Goal: Information Seeking & Learning: Learn about a topic

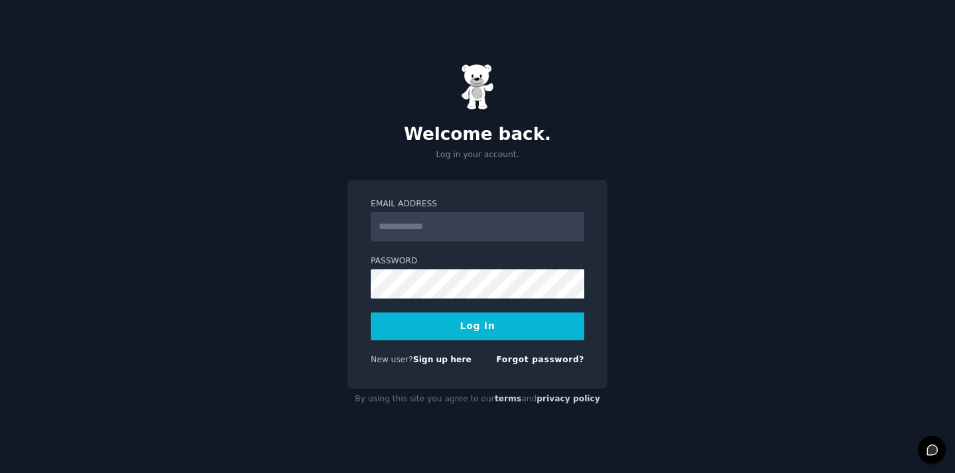
click at [453, 220] on input "Email Address" at bounding box center [478, 226] width 214 height 29
type input "**********"
click at [472, 314] on button "Log In" at bounding box center [478, 327] width 214 height 28
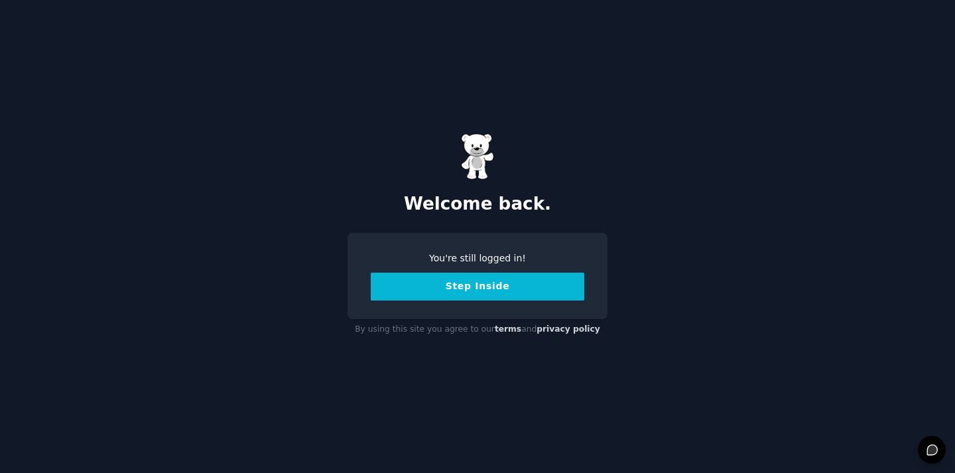
click at [472, 285] on button "Step Inside" at bounding box center [478, 287] width 214 height 28
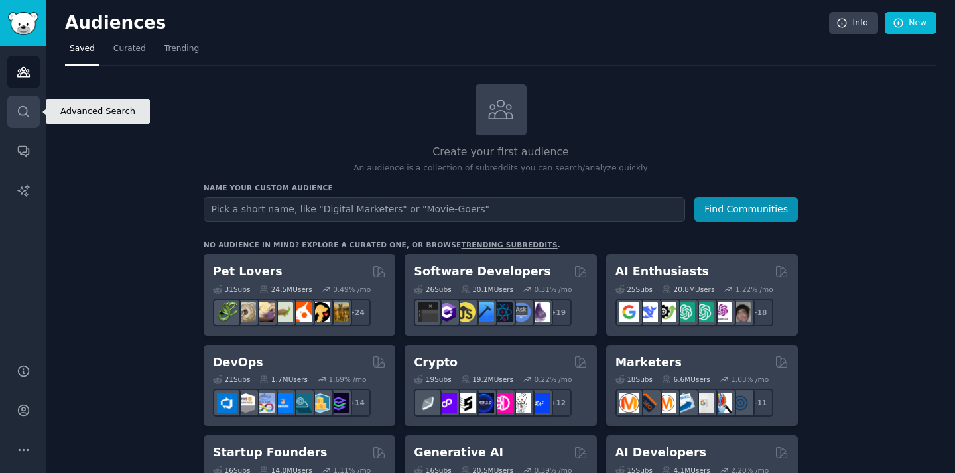
click at [17, 108] on icon "Sidebar" at bounding box center [24, 112] width 14 height 14
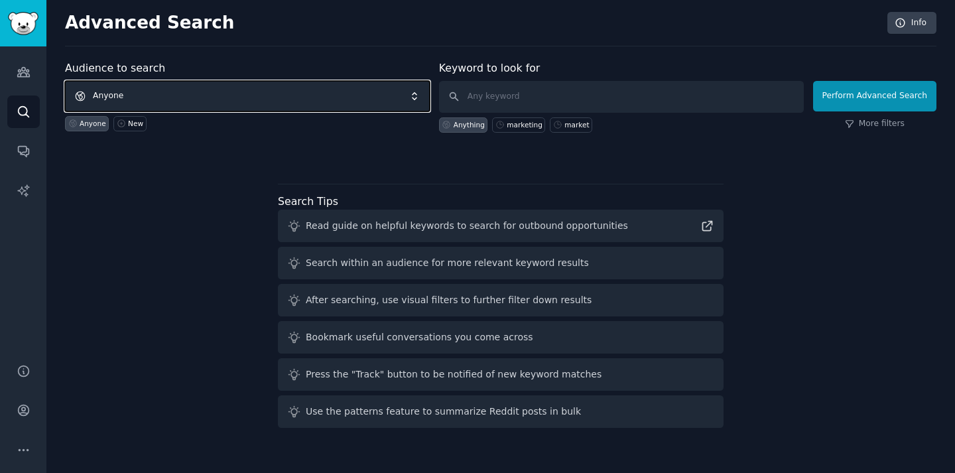
click at [167, 101] on span "Anyone" at bounding box center [247, 96] width 365 height 31
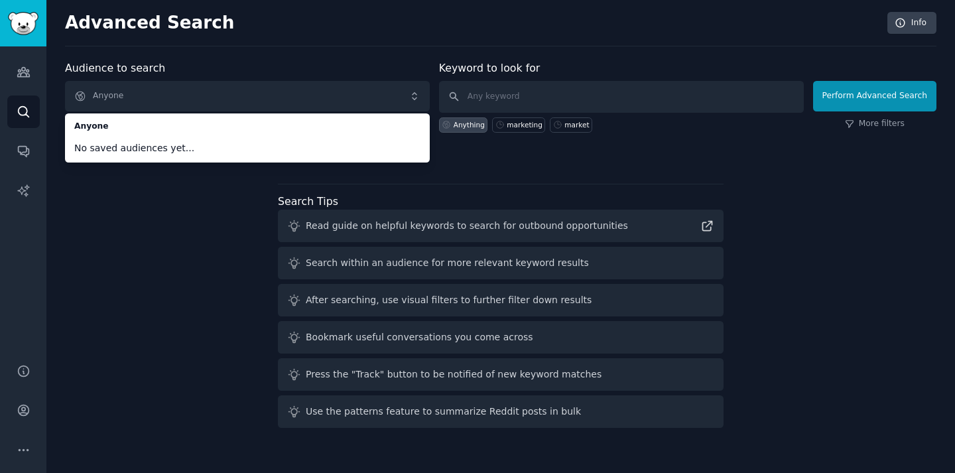
click at [202, 178] on div "Audience to search Anyone Anyone No saved audiences yet... Anyone New Keyword t…" at bounding box center [501, 246] width 872 height 373
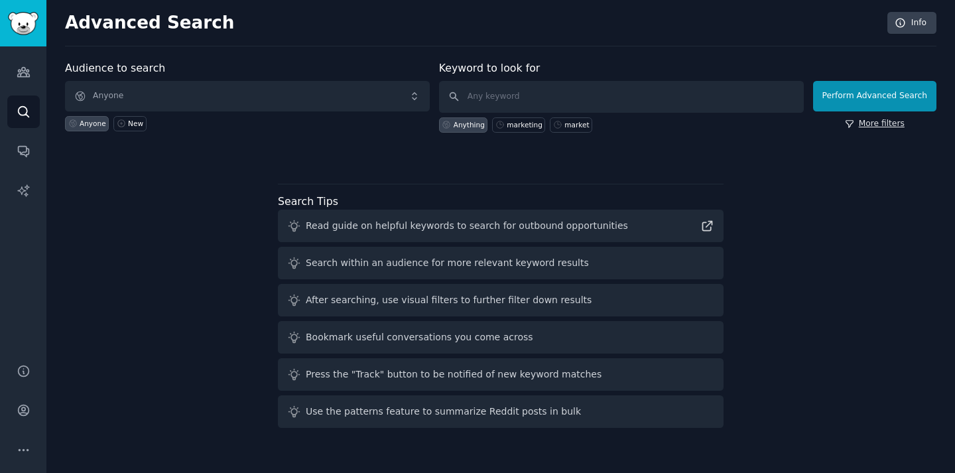
click at [900, 120] on link "More filters" at bounding box center [875, 124] width 60 height 12
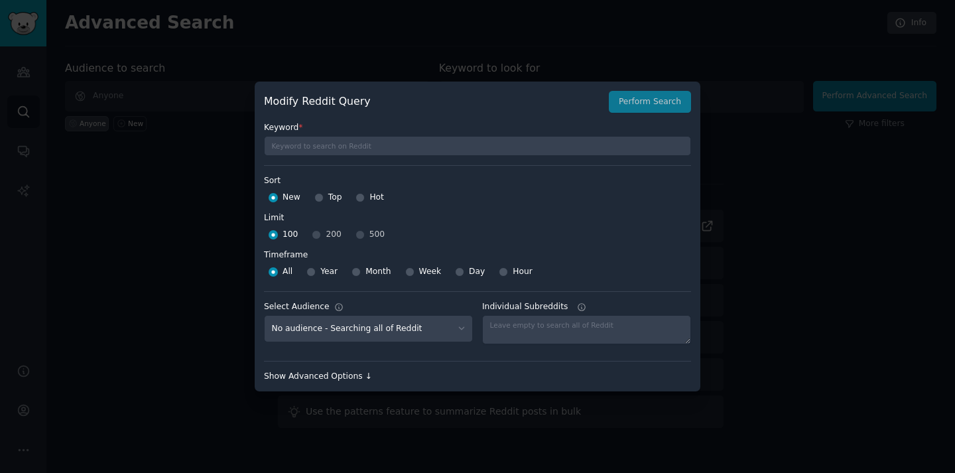
click at [351, 373] on div "Show Advanced Options ↓" at bounding box center [477, 377] width 427 height 12
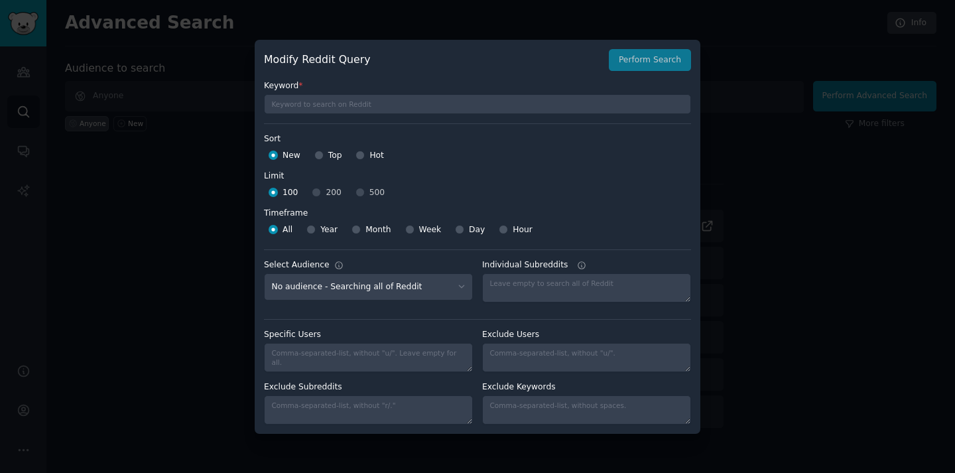
click at [368, 192] on div "100 200 500" at bounding box center [477, 192] width 427 height 21
click at [359, 192] on div "100 200 500" at bounding box center [477, 192] width 427 height 21
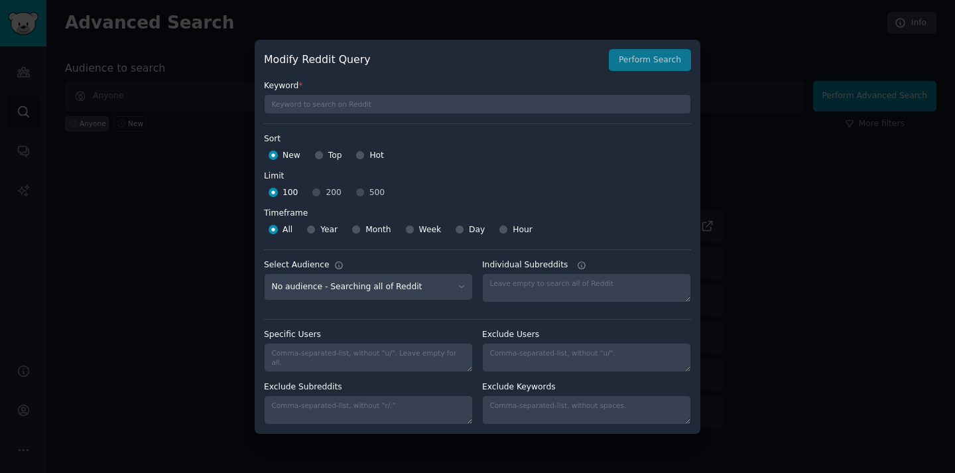
click at [314, 189] on div "100 200 500" at bounding box center [477, 192] width 427 height 21
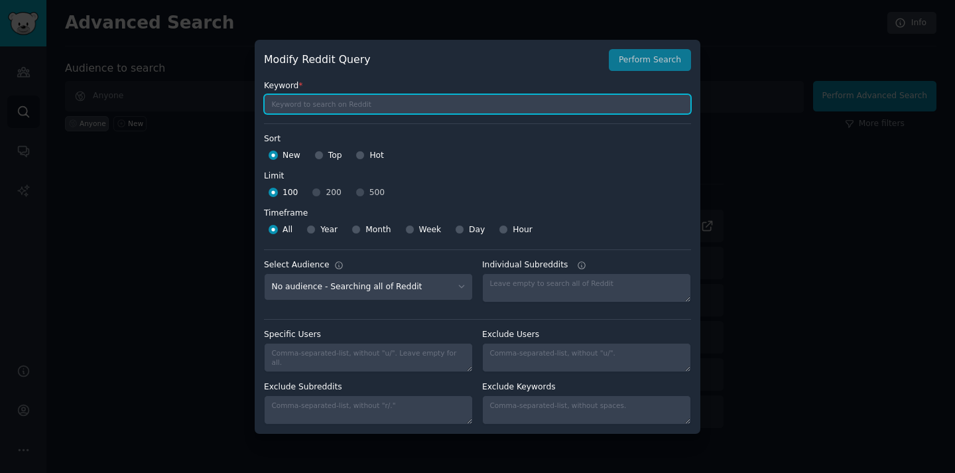
click at [333, 105] on input "text" at bounding box center [477, 104] width 427 height 20
type input "saas"
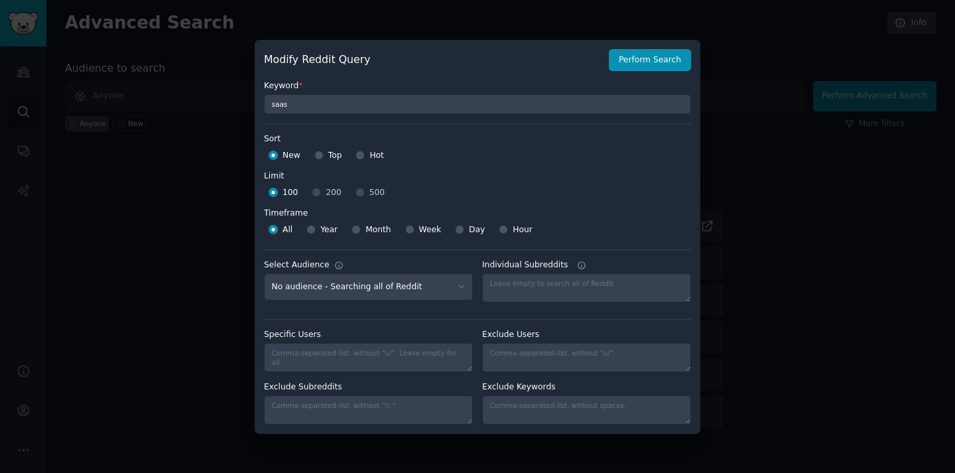
click at [325, 193] on div "100 200 500" at bounding box center [477, 192] width 427 height 21
click at [360, 193] on div "100 200 500" at bounding box center [477, 192] width 427 height 21
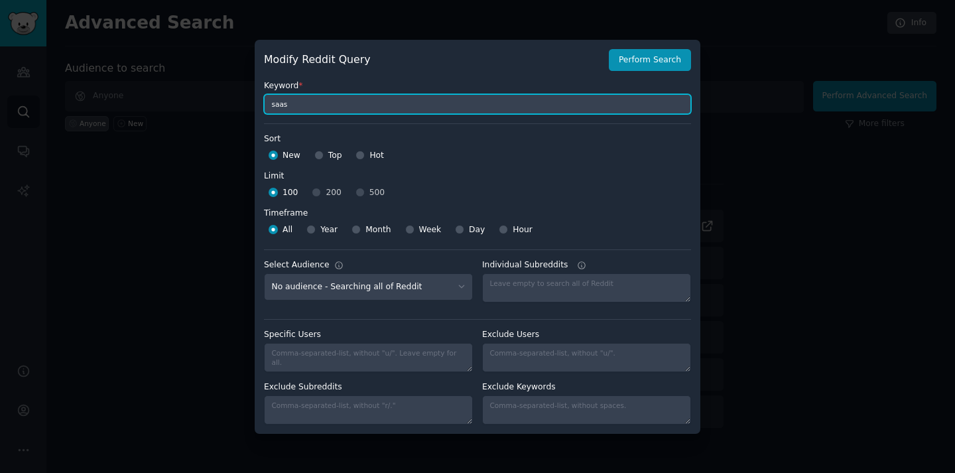
click at [334, 112] on input "saas" at bounding box center [477, 104] width 427 height 20
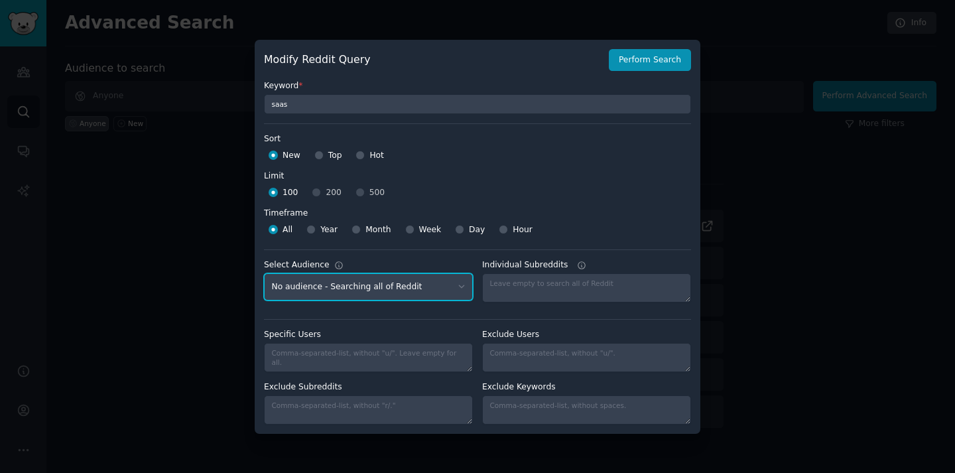
click at [410, 289] on select "No audience - Searching all of Reddit" at bounding box center [368, 286] width 209 height 27
click at [316, 151] on input "Top" at bounding box center [319, 155] width 9 height 9
radio input "true"
click at [380, 158] on span "Hot" at bounding box center [377, 156] width 15 height 12
click at [365, 158] on input "Hot" at bounding box center [360, 155] width 9 height 9
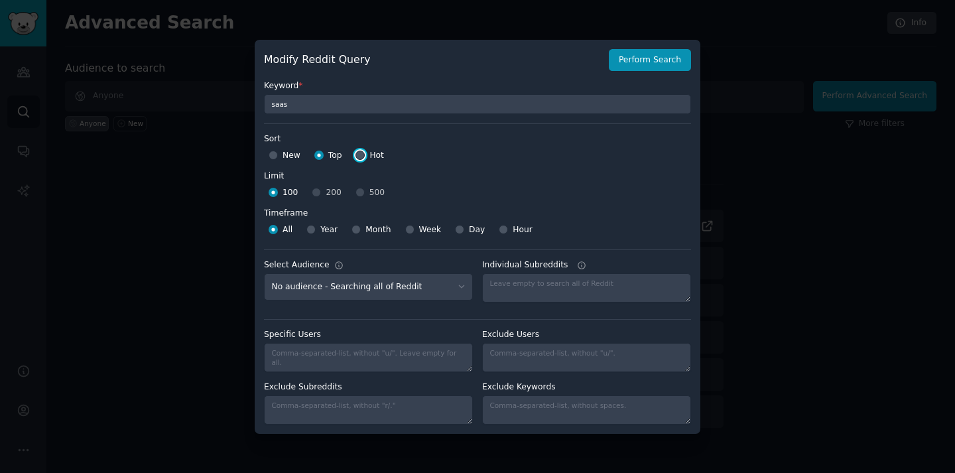
radio input "true"
click at [320, 194] on div "100 200 500" at bounding box center [477, 192] width 427 height 21
click at [321, 230] on span "Year" at bounding box center [328, 230] width 17 height 12
click at [316, 230] on input "Year" at bounding box center [311, 229] width 9 height 9
radio input "true"
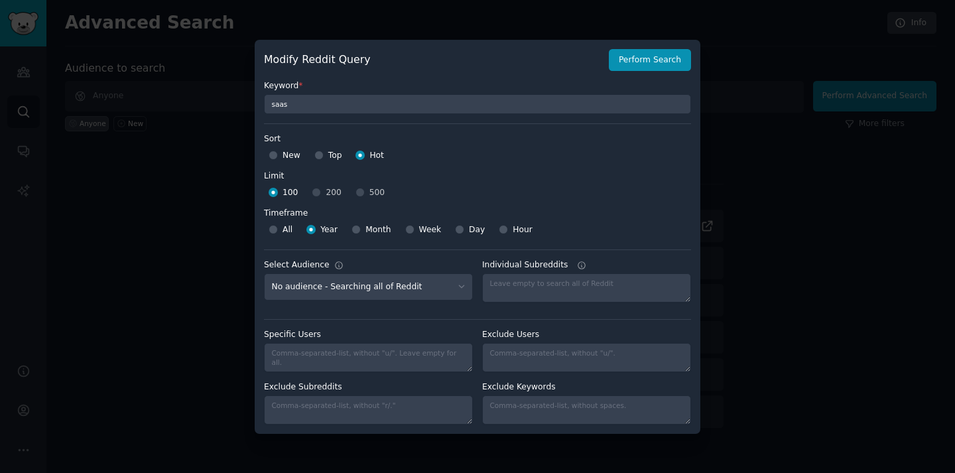
click at [320, 192] on div "100 200 500" at bounding box center [477, 192] width 427 height 21
click at [276, 175] on div "Limit" at bounding box center [274, 177] width 20 height 12
click at [276, 195] on input "100" at bounding box center [273, 192] width 9 height 9
click at [323, 193] on div "100 200 500" at bounding box center [477, 192] width 427 height 21
click at [356, 193] on div "100 200 500" at bounding box center [477, 192] width 427 height 21
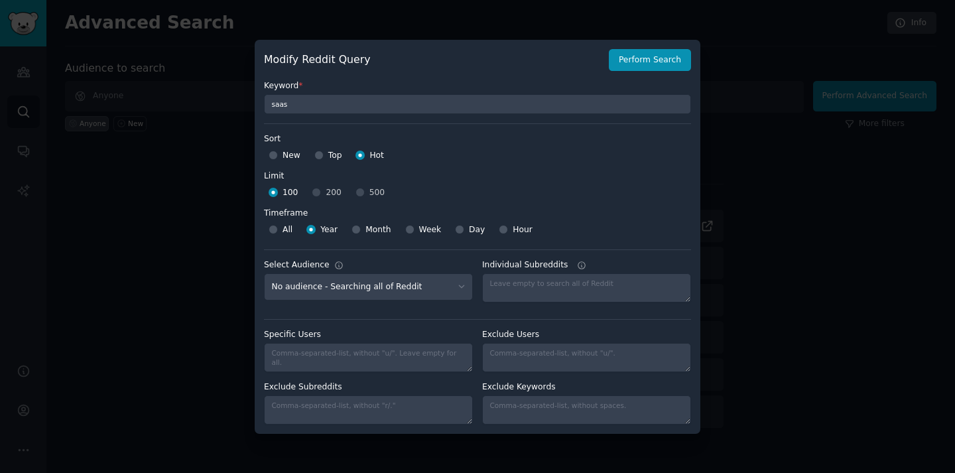
click at [360, 192] on div "100 200 500" at bounding box center [477, 192] width 427 height 21
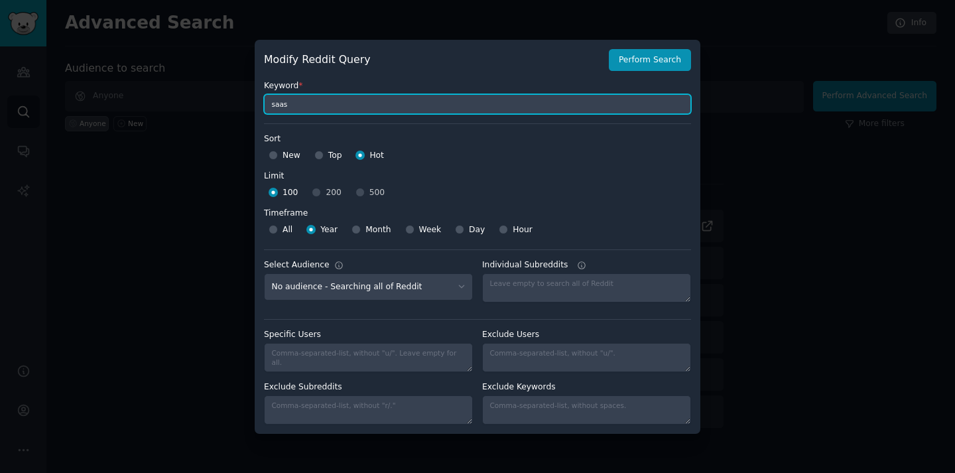
click at [322, 109] on input "saas" at bounding box center [477, 104] width 427 height 20
type input "s"
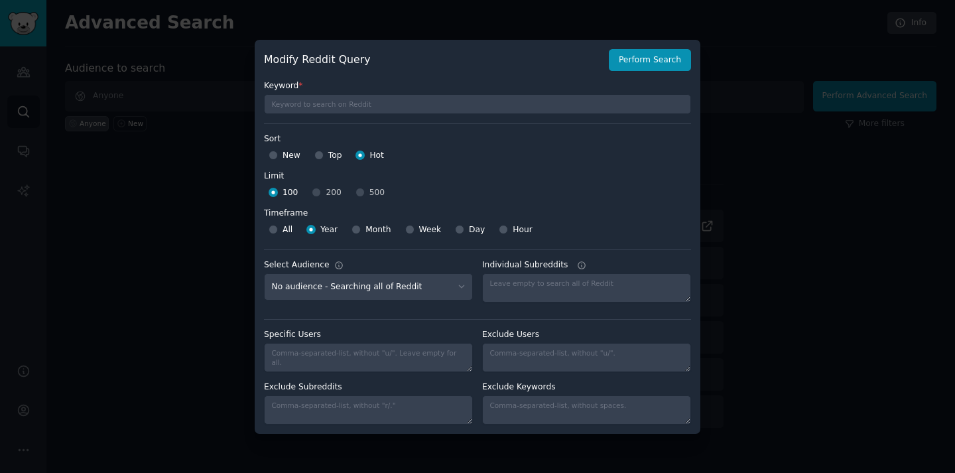
click at [796, 89] on div at bounding box center [477, 236] width 955 height 473
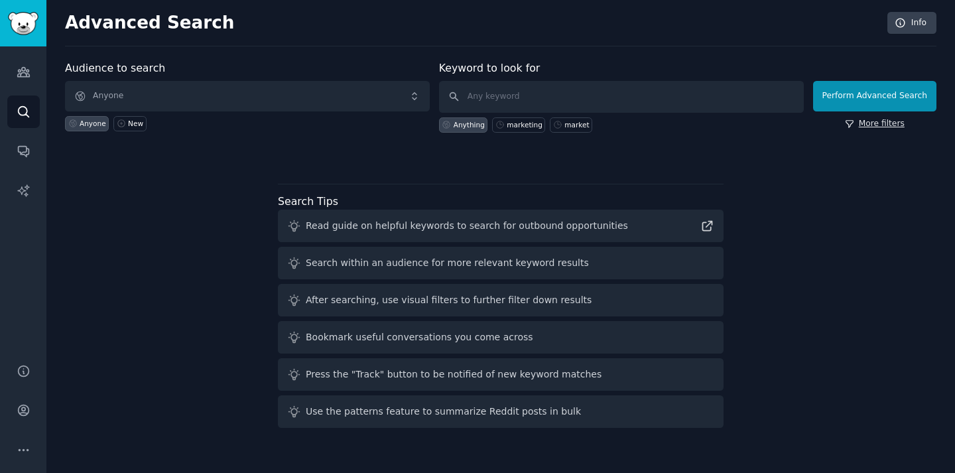
click at [868, 127] on link "More filters" at bounding box center [875, 124] width 60 height 12
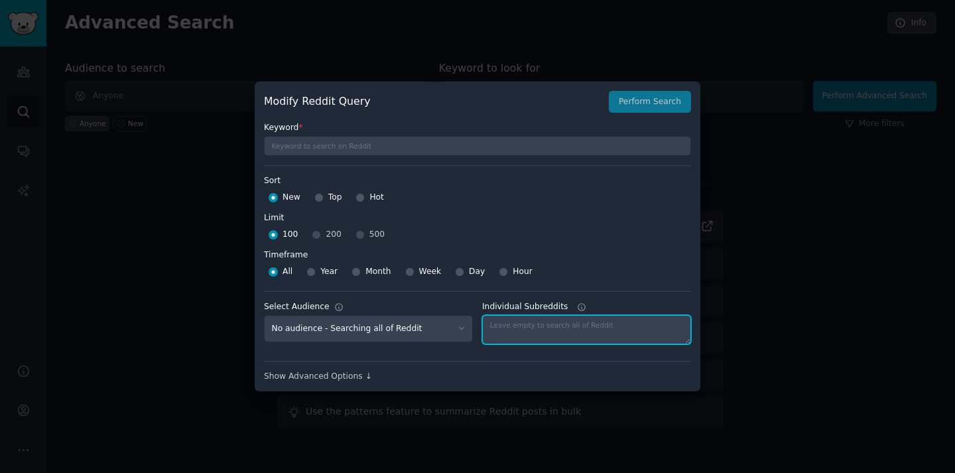
click at [533, 317] on textarea "Individual Subreddits" at bounding box center [586, 329] width 209 height 29
click at [536, 330] on textarea "Individual Subreddits" at bounding box center [586, 329] width 209 height 29
click at [577, 307] on icon at bounding box center [581, 307] width 9 height 9
click at [577, 315] on textarea "Individual Subreddits" at bounding box center [586, 329] width 209 height 29
click at [582, 307] on icon at bounding box center [582, 307] width 7 height 7
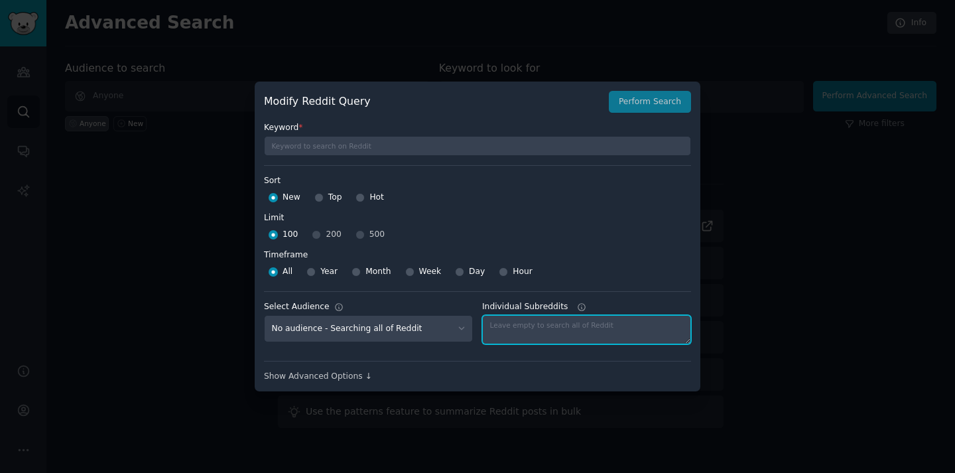
click at [582, 315] on textarea "Individual Subreddits" at bounding box center [586, 329] width 209 height 29
click at [608, 299] on div "Select Audience No audience - Searching all of Reddit Individual Subreddits" at bounding box center [477, 321] width 427 height 60
click at [579, 305] on icon at bounding box center [581, 307] width 9 height 9
click at [579, 315] on textarea "Individual Subreddits" at bounding box center [586, 329] width 209 height 29
click at [579, 305] on icon at bounding box center [581, 307] width 9 height 9
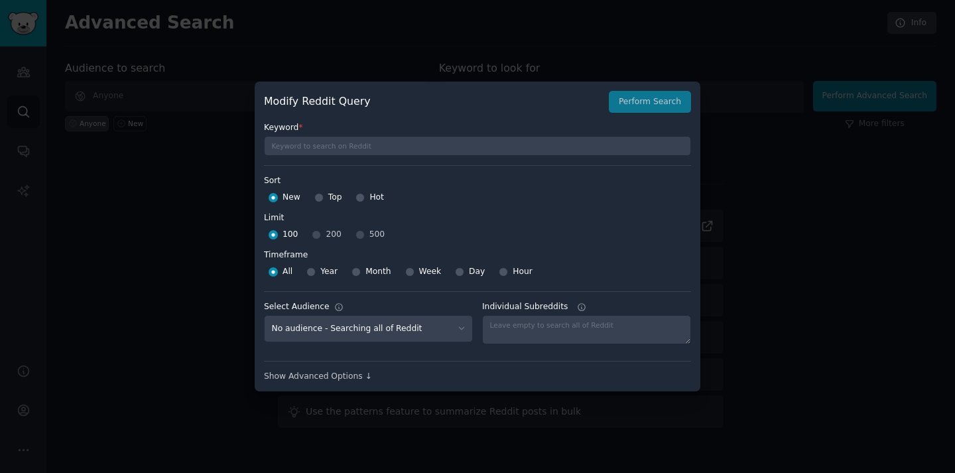
click at [579, 315] on textarea "Individual Subreddits" at bounding box center [586, 329] width 209 height 29
click at [579, 305] on icon at bounding box center [581, 307] width 9 height 9
click at [579, 315] on textarea "Individual Subreddits" at bounding box center [586, 329] width 209 height 29
click at [579, 305] on icon at bounding box center [581, 307] width 9 height 9
click at [579, 315] on textarea "Individual Subreddits" at bounding box center [586, 329] width 209 height 29
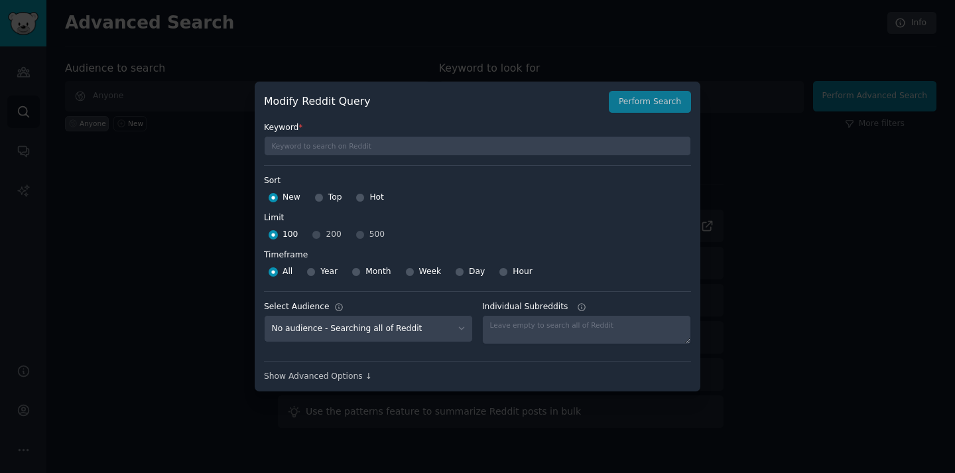
click at [579, 305] on icon at bounding box center [581, 307] width 9 height 9
click at [579, 315] on textarea "Individual Subreddits" at bounding box center [586, 329] width 209 height 29
click at [332, 375] on div "Show Advanced Options ↓" at bounding box center [477, 377] width 427 height 12
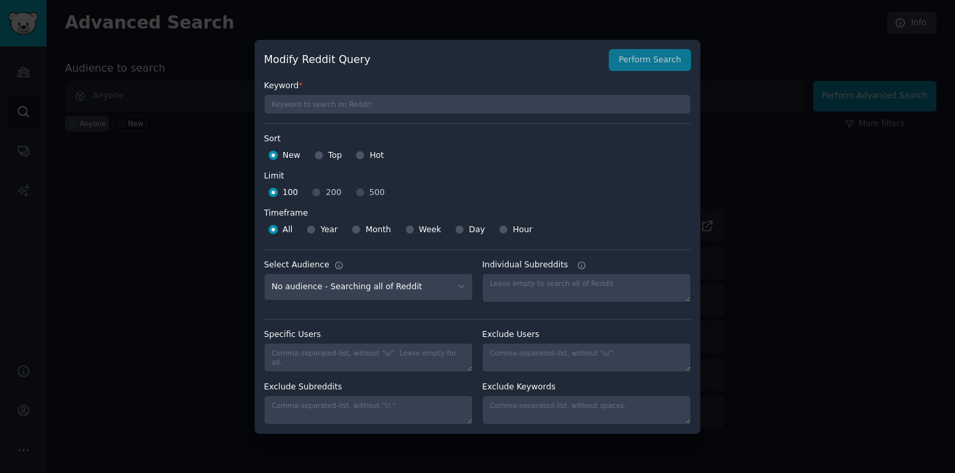
click at [220, 91] on div at bounding box center [477, 236] width 955 height 473
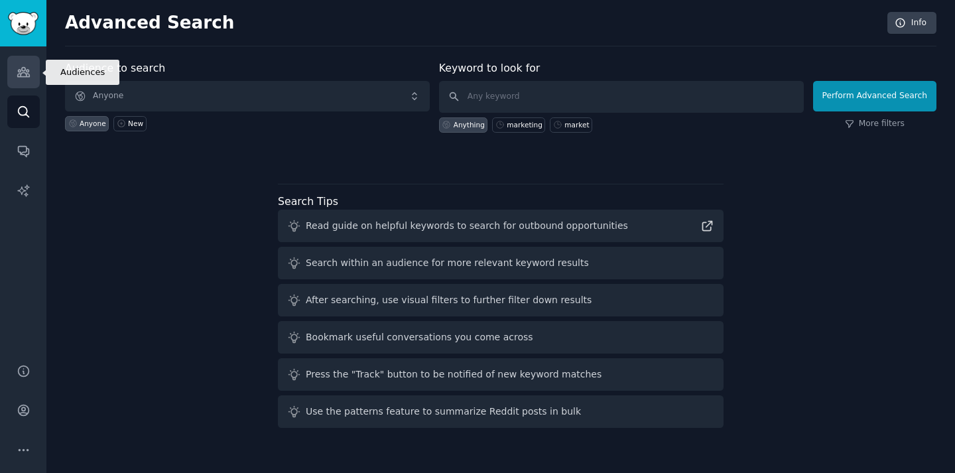
click at [17, 66] on icon "Sidebar" at bounding box center [24, 72] width 14 height 14
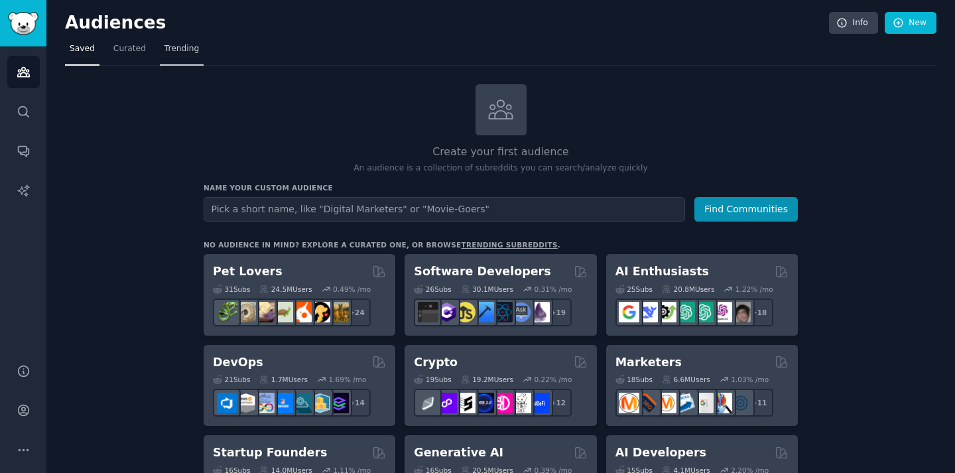
click at [183, 50] on span "Trending" at bounding box center [182, 49] width 35 height 12
type input "SaaS"
click at [768, 217] on button "Find Communities" at bounding box center [747, 209] width 104 height 25
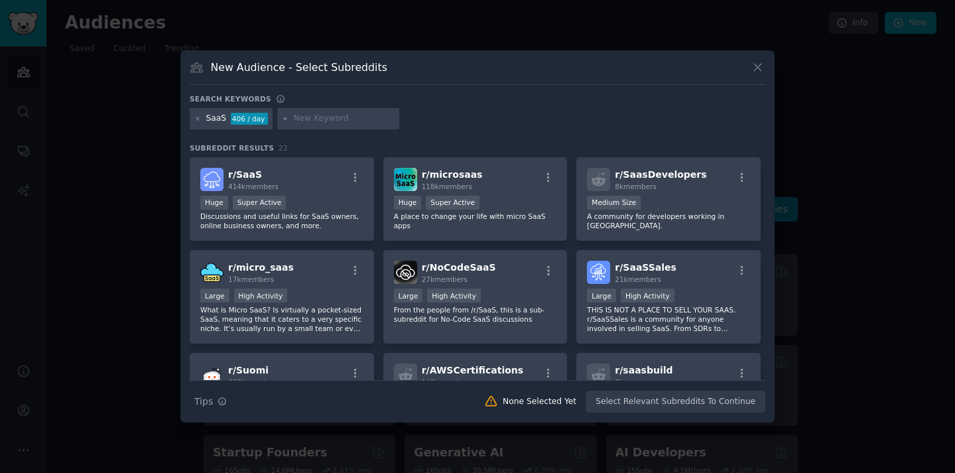
click at [251, 120] on div "406 / day" at bounding box center [249, 119] width 37 height 12
click at [328, 128] on div at bounding box center [338, 118] width 122 height 21
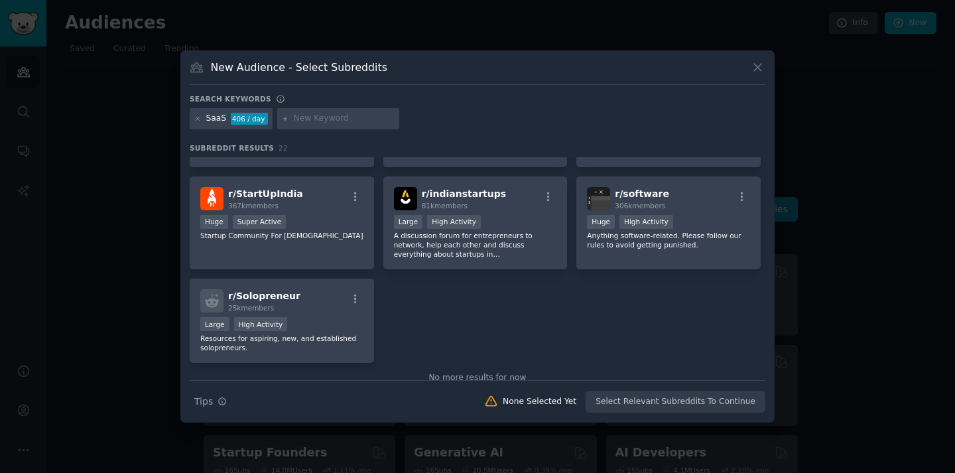
scroll to position [616, 0]
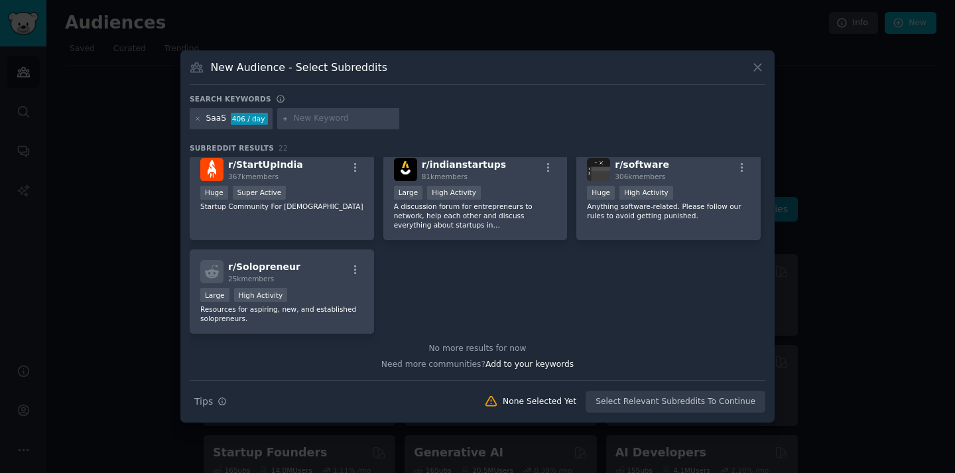
click at [252, 117] on div "406 / day" at bounding box center [249, 119] width 37 height 12
click at [792, 76] on div at bounding box center [477, 236] width 955 height 473
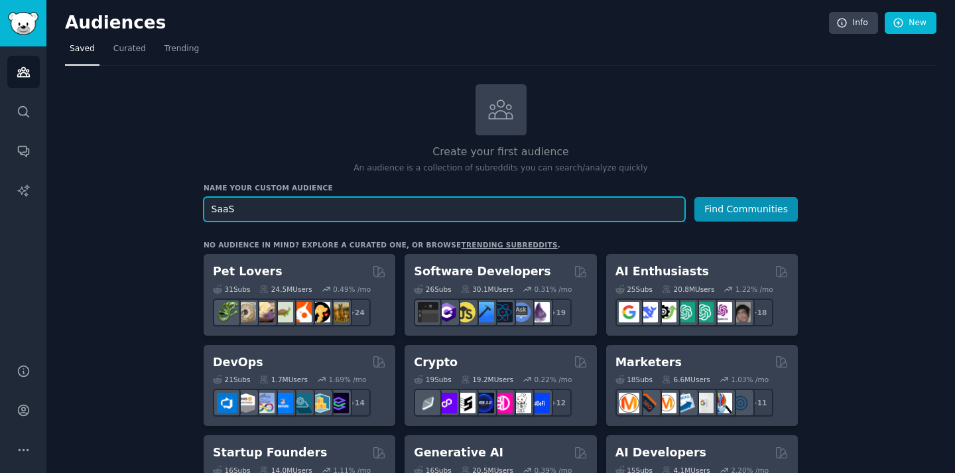
click at [320, 208] on input "SaaS" at bounding box center [445, 209] width 482 height 25
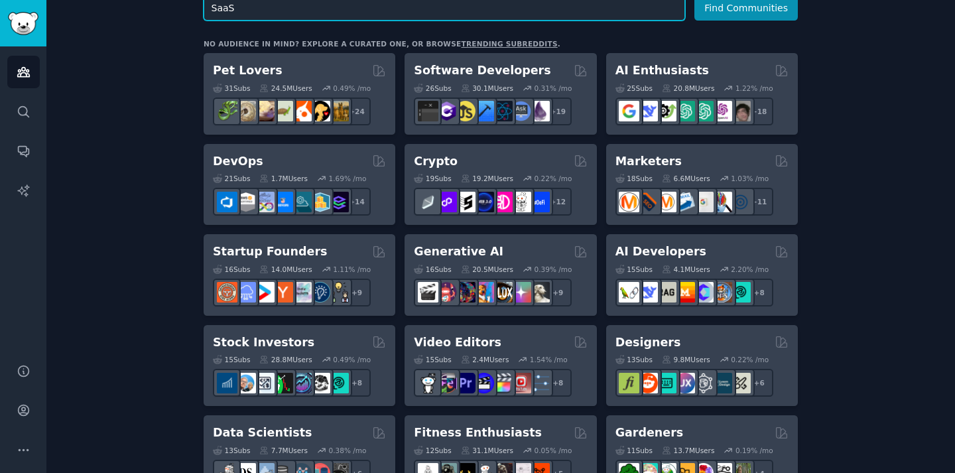
scroll to position [202, 0]
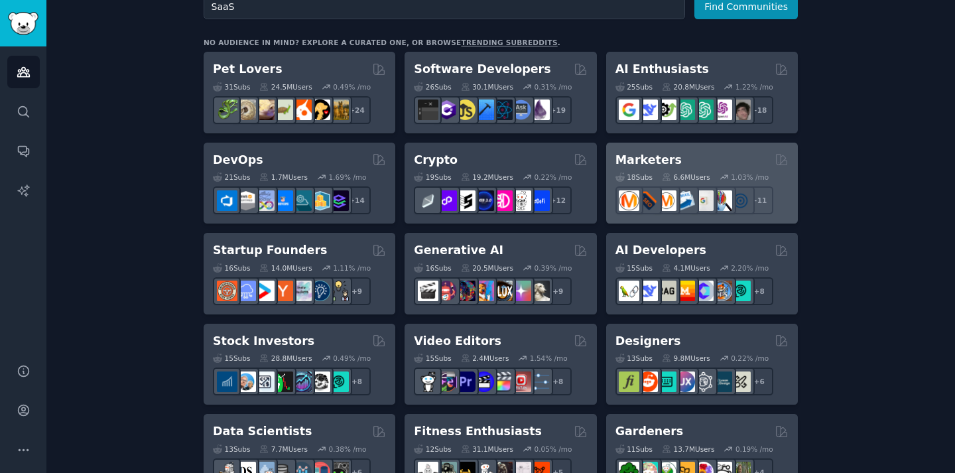
click at [723, 155] on div "Marketers" at bounding box center [702, 160] width 173 height 17
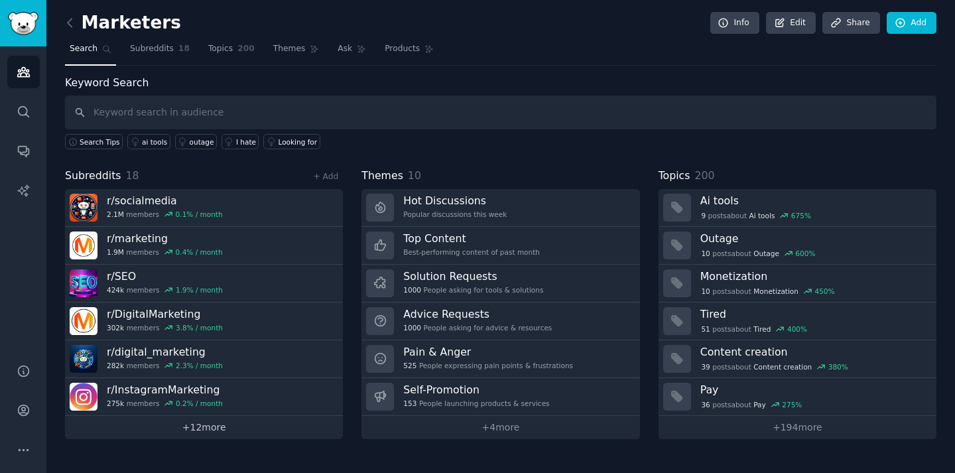
click at [242, 431] on link "+ 12 more" at bounding box center [204, 427] width 278 height 23
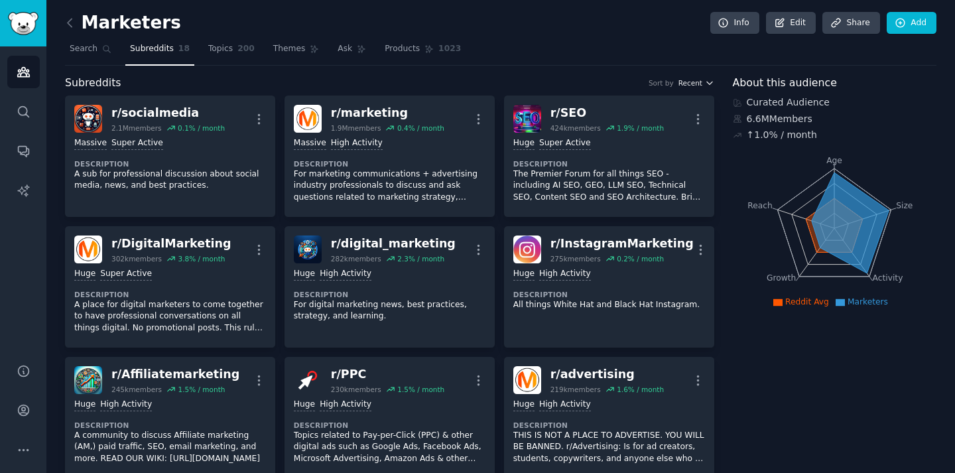
click at [682, 78] on span "Recent" at bounding box center [691, 82] width 24 height 9
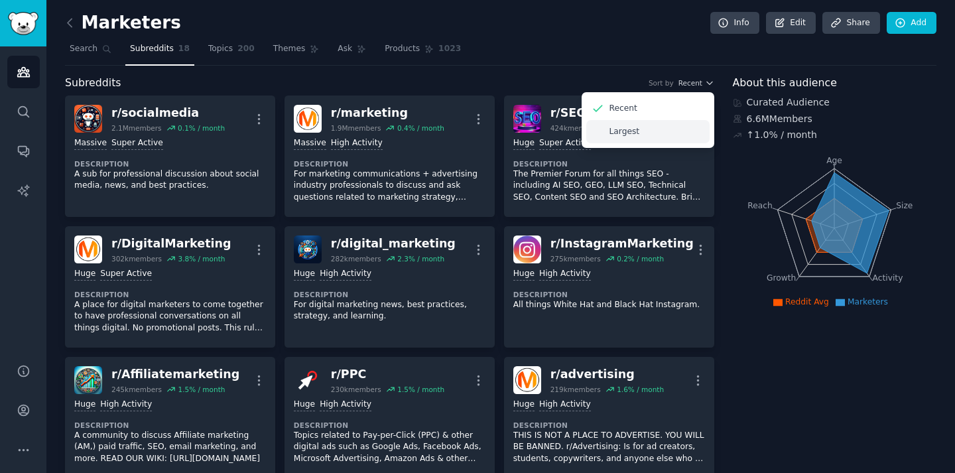
click at [634, 124] on div "Largest" at bounding box center [648, 131] width 123 height 23
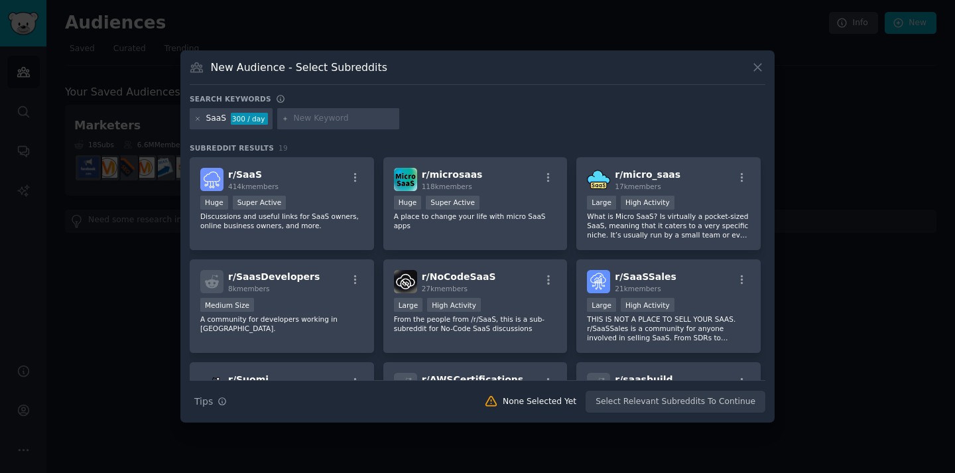
click at [132, 134] on div at bounding box center [477, 236] width 955 height 473
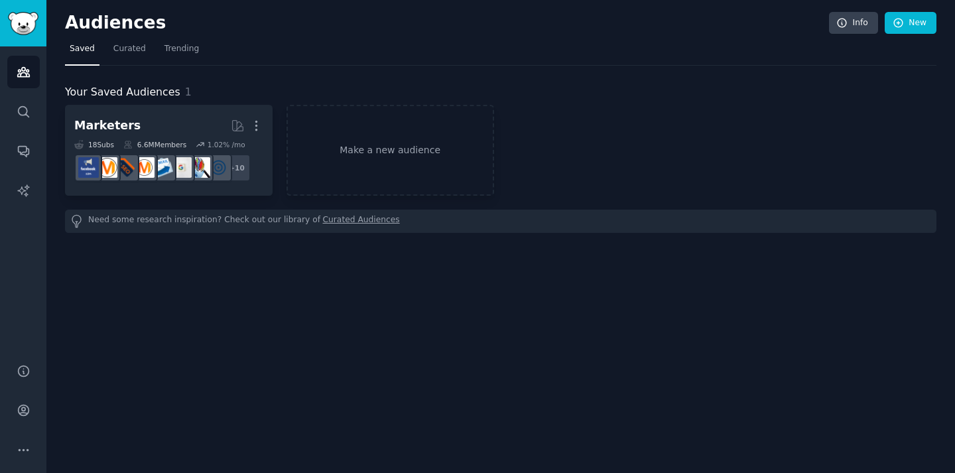
click at [90, 56] on link "Saved" at bounding box center [82, 51] width 35 height 27
click at [344, 179] on link "Make a new audience" at bounding box center [391, 150] width 208 height 91
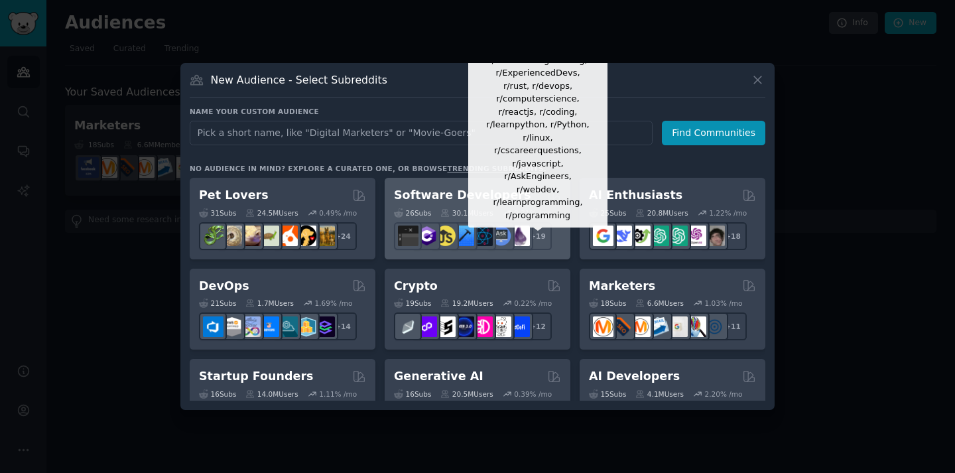
click at [544, 235] on div "+ 19" at bounding box center [538, 236] width 28 height 28
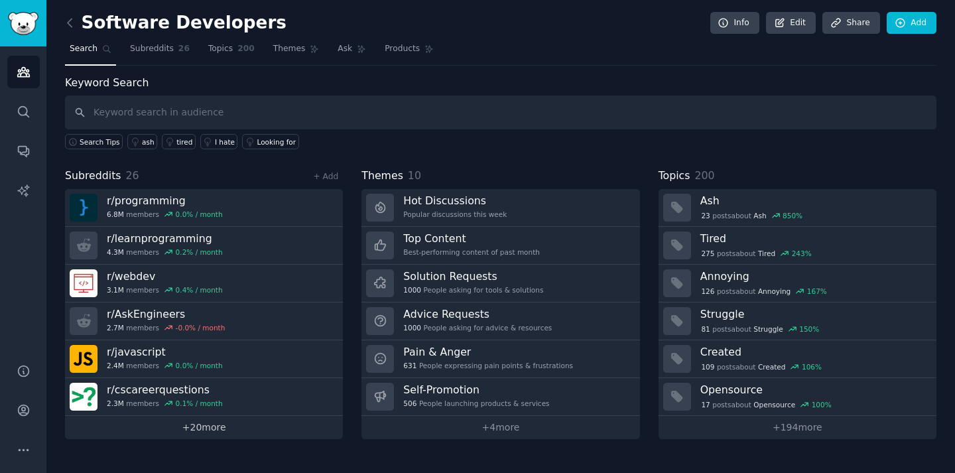
click at [196, 423] on link "+ 20 more" at bounding box center [204, 427] width 278 height 23
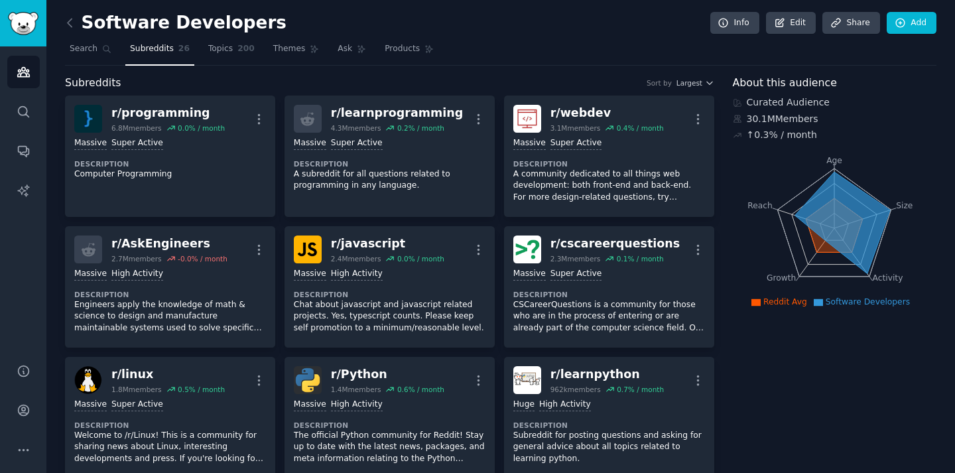
scroll to position [10, 0]
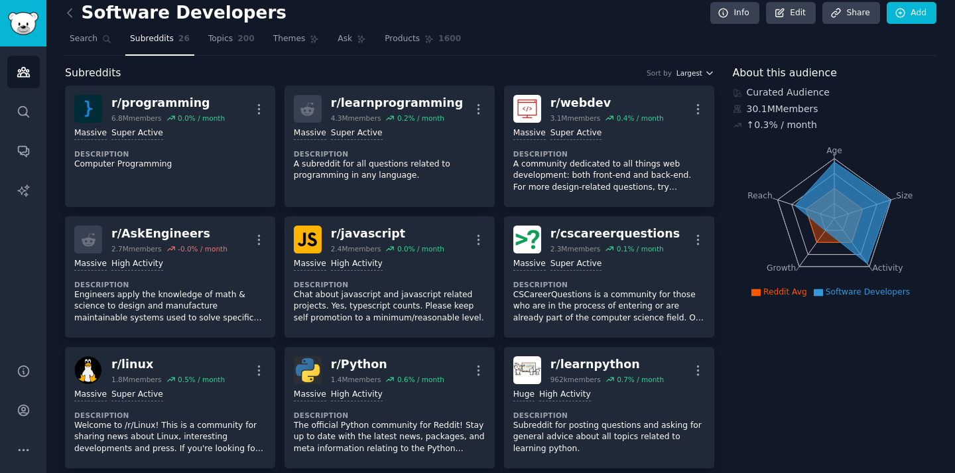
click at [701, 72] on button "Largest" at bounding box center [696, 72] width 38 height 9
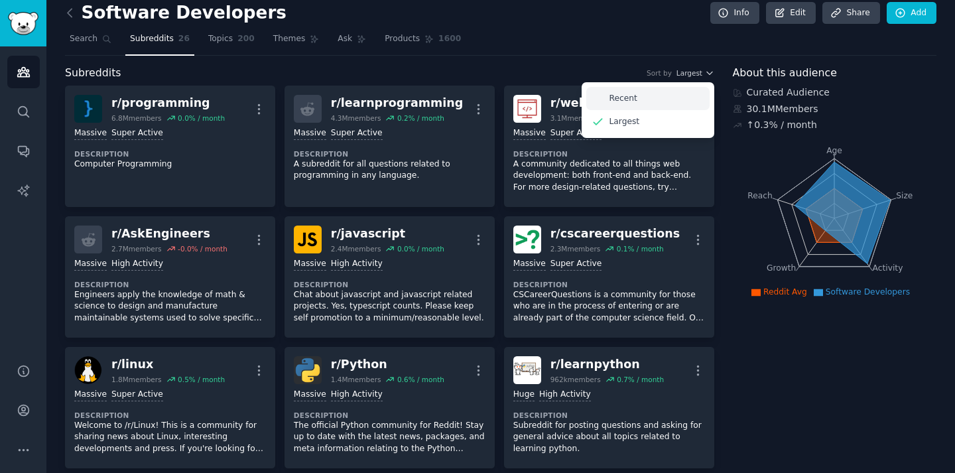
click at [659, 100] on div "Recent" at bounding box center [648, 98] width 123 height 23
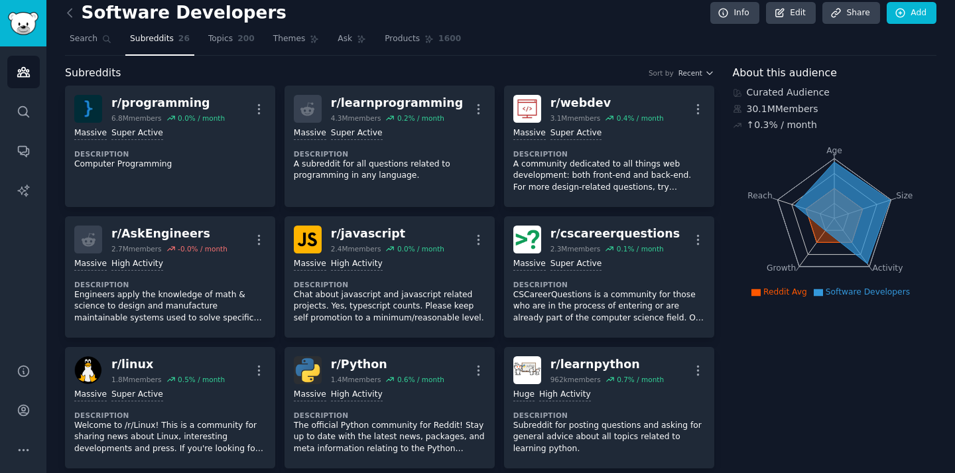
click at [696, 80] on div "Subreddits Sort by Recent" at bounding box center [390, 73] width 650 height 17
click at [699, 74] on span "Recent" at bounding box center [691, 72] width 24 height 9
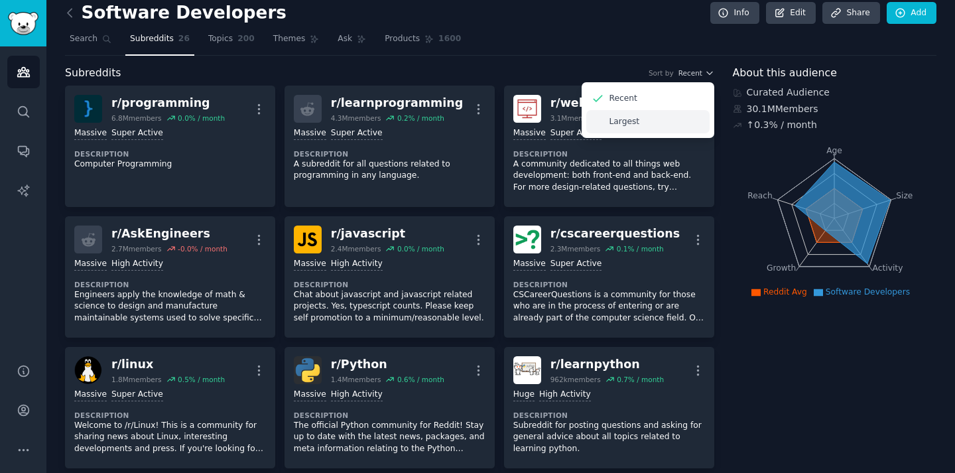
click at [635, 125] on p "Largest" at bounding box center [625, 122] width 31 height 12
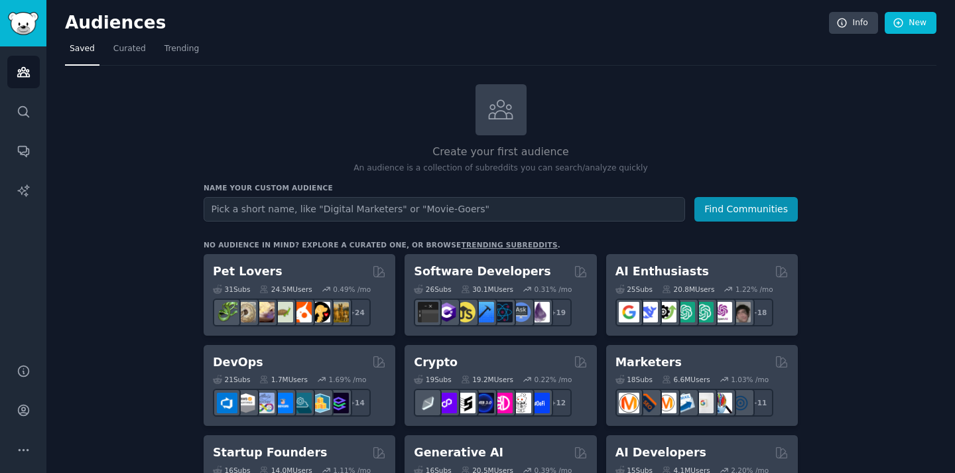
click at [473, 244] on link "trending subreddits" at bounding box center [509, 245] width 96 height 8
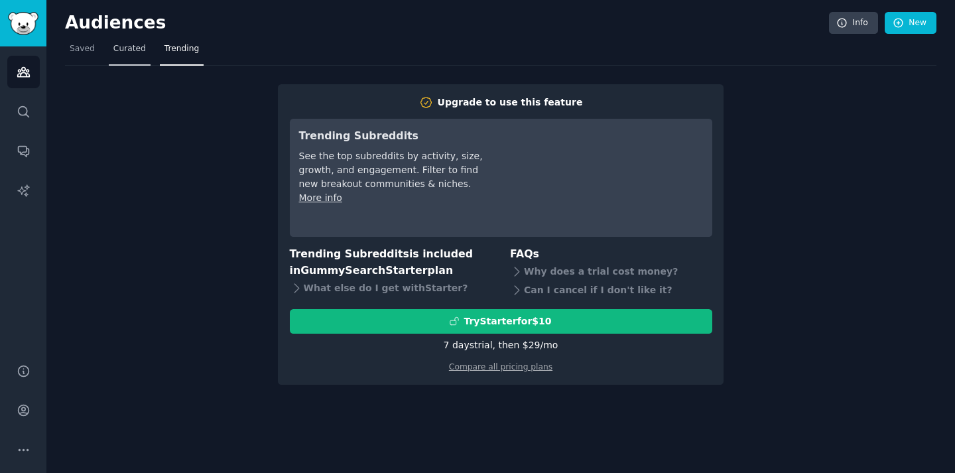
click at [124, 52] on span "Curated" at bounding box center [129, 49] width 33 height 12
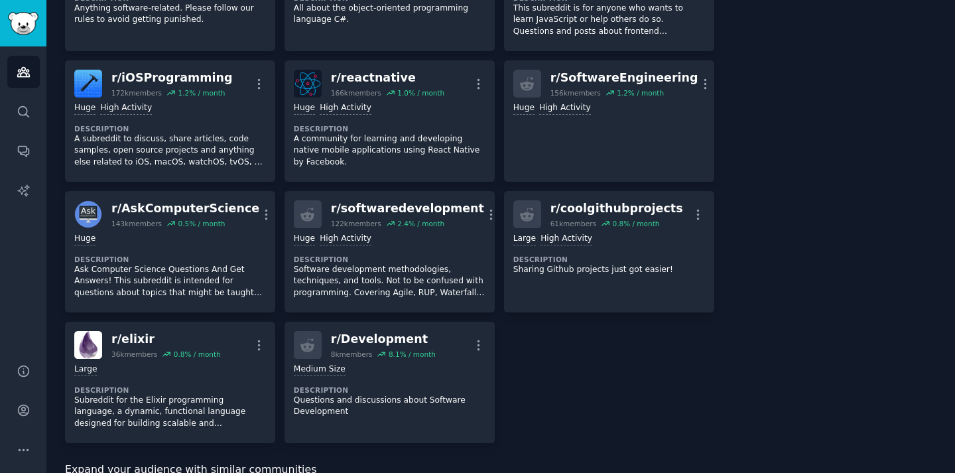
scroll to position [813, 0]
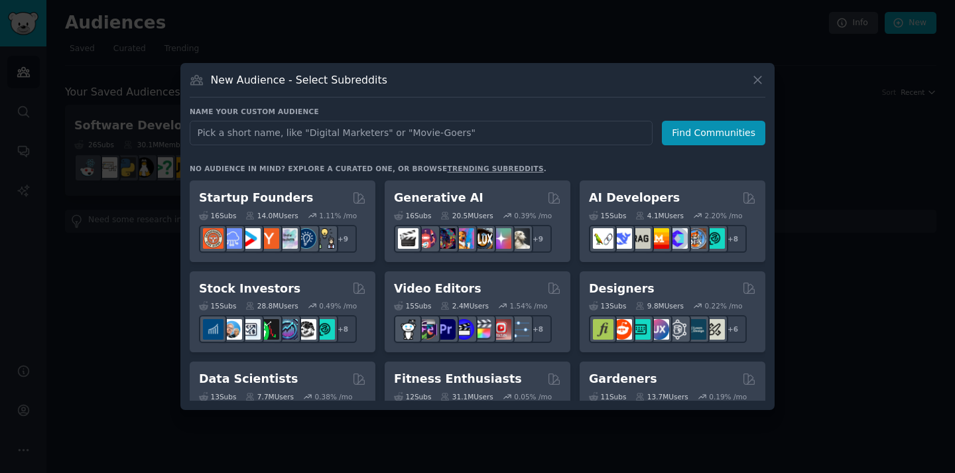
scroll to position [224, 0]
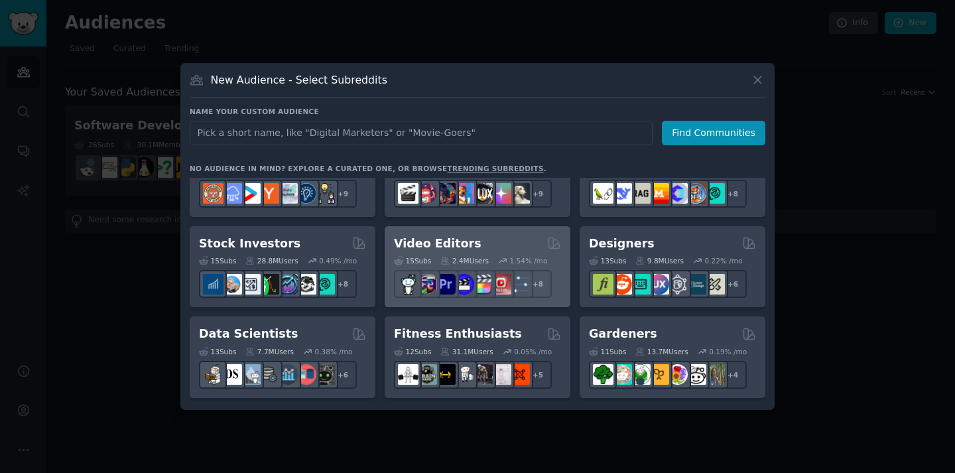
click at [462, 234] on div "Video Editors 15 Sub s 2.4M Users 1.54 % /mo r/finalcutpro + 8" at bounding box center [478, 267] width 186 height 82
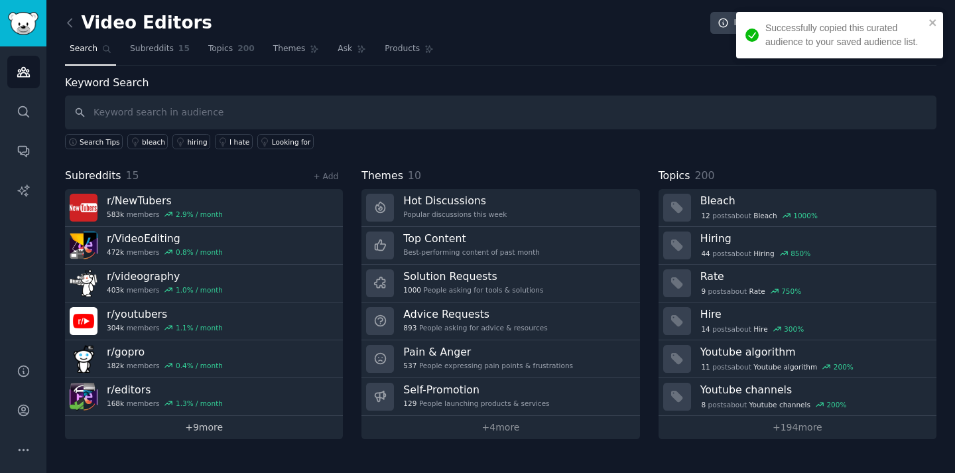
click at [190, 428] on link "+ 9 more" at bounding box center [204, 427] width 278 height 23
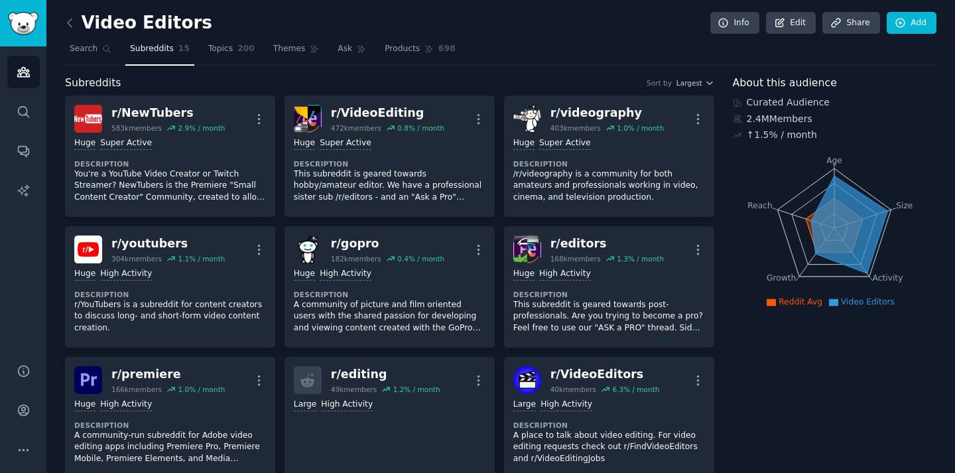
click at [314, 220] on div "r/ NewTubers 583k members 2.9 % / month More Huge Super Active Description You'…" at bounding box center [390, 418] width 650 height 644
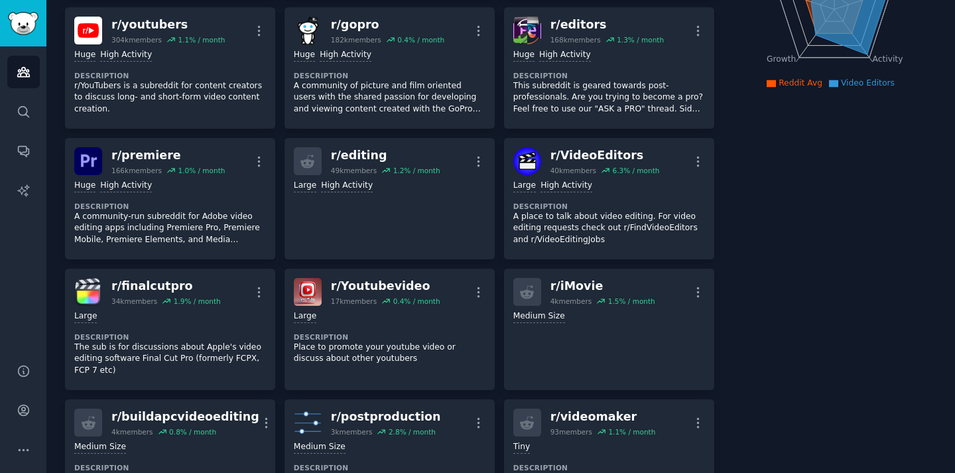
scroll to position [218, 0]
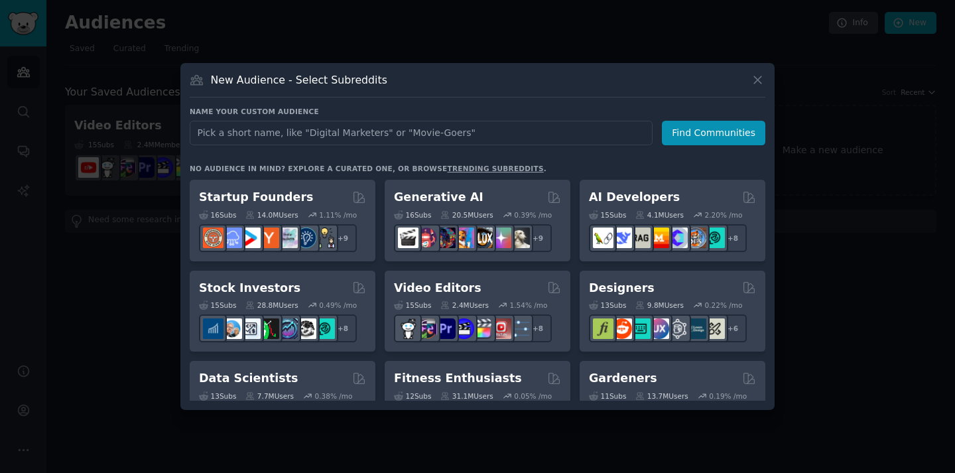
scroll to position [186, 0]
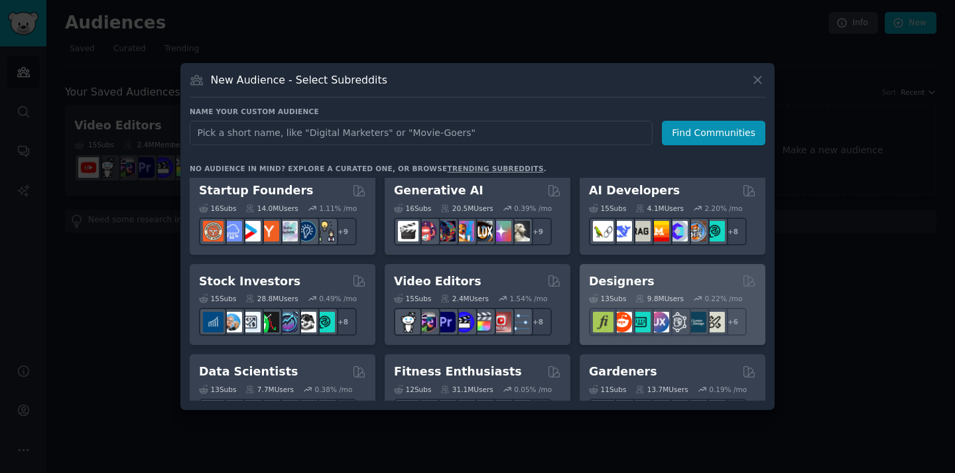
click at [642, 275] on h2 "Designers" at bounding box center [622, 281] width 66 height 17
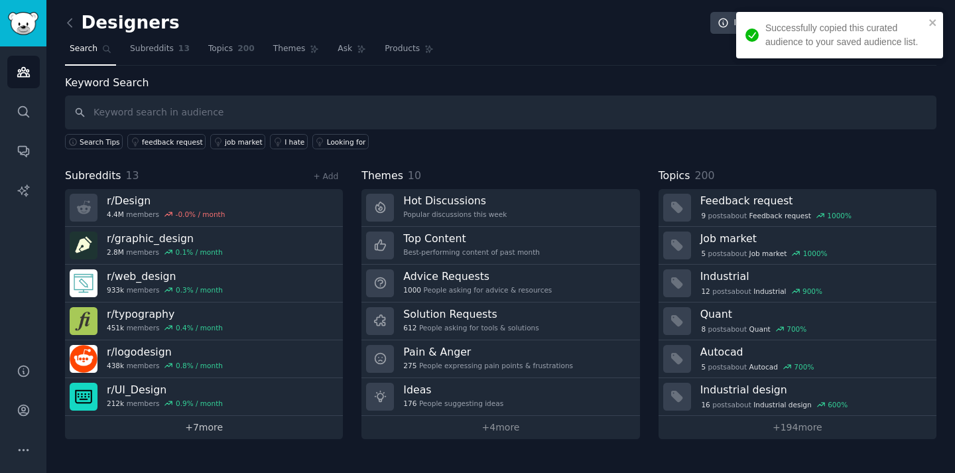
click at [210, 421] on link "+ 7 more" at bounding box center [204, 427] width 278 height 23
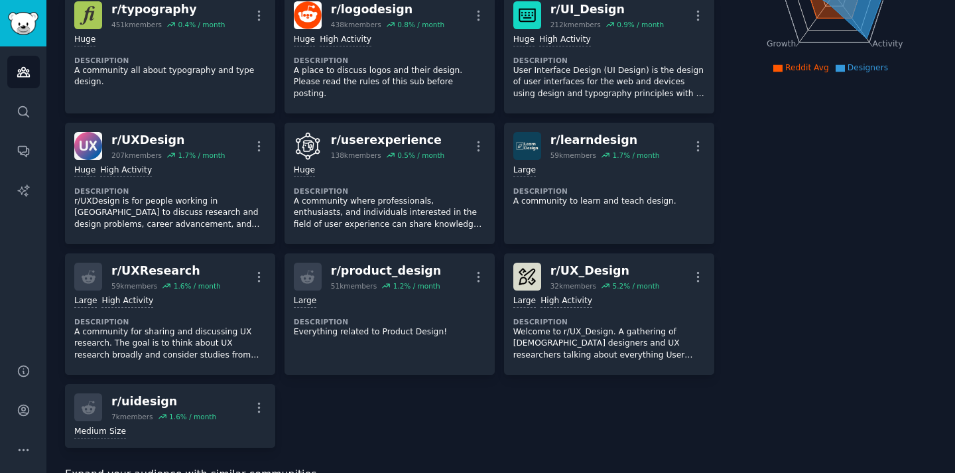
scroll to position [228, 0]
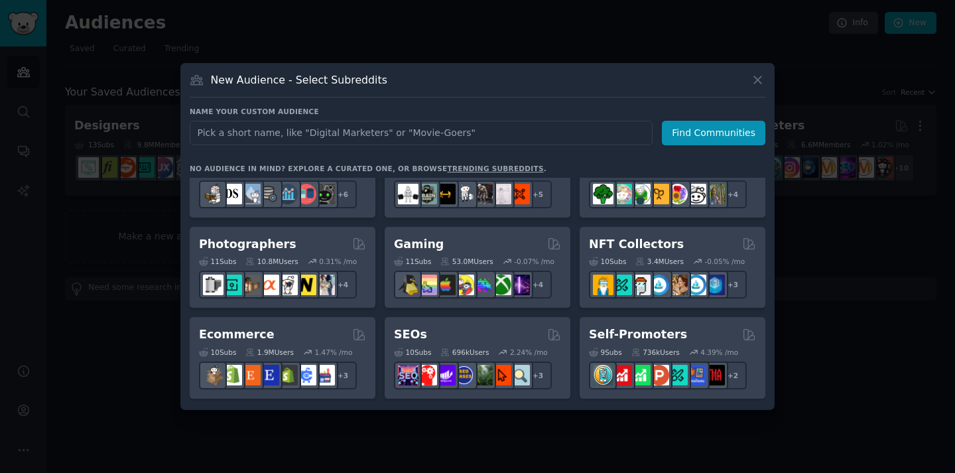
scroll to position [403, 0]
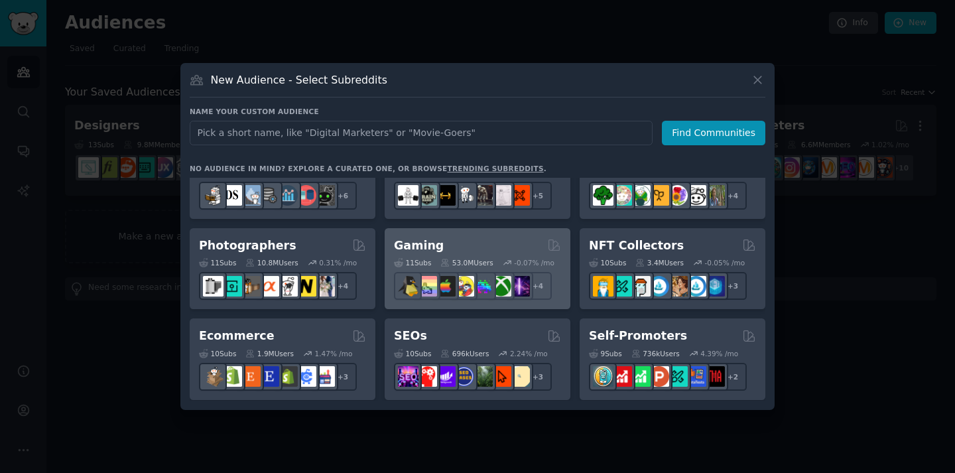
click at [467, 232] on div "Gaming 11 Sub s 53.0M Users -0.07 % /mo r/linux_gaming + 4" at bounding box center [478, 269] width 186 height 82
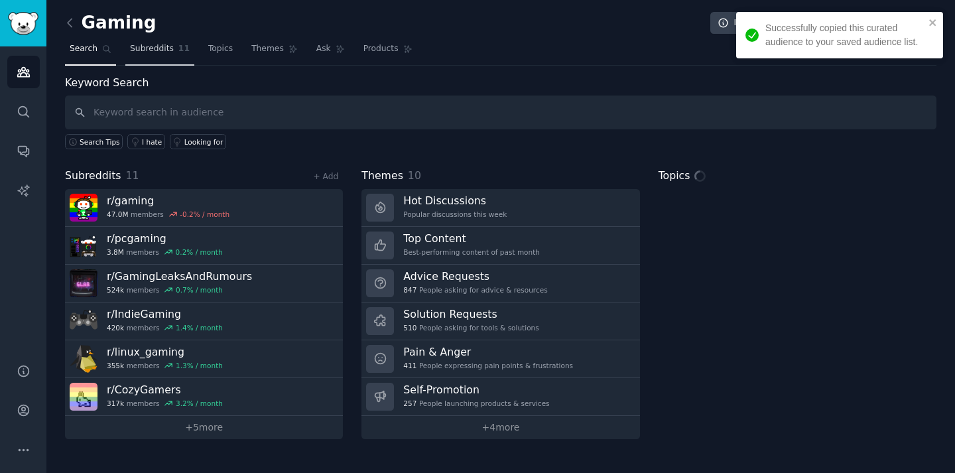
click at [156, 60] on link "Subreddits 11" at bounding box center [159, 51] width 69 height 27
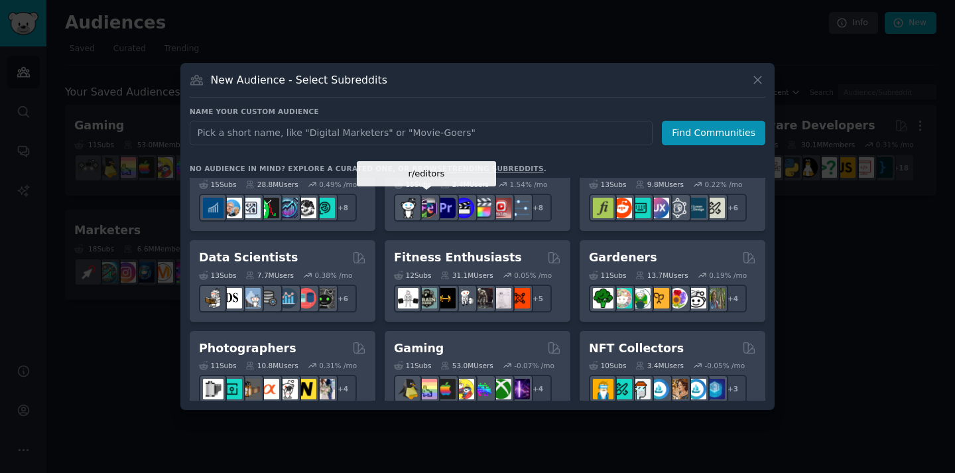
scroll to position [356, 0]
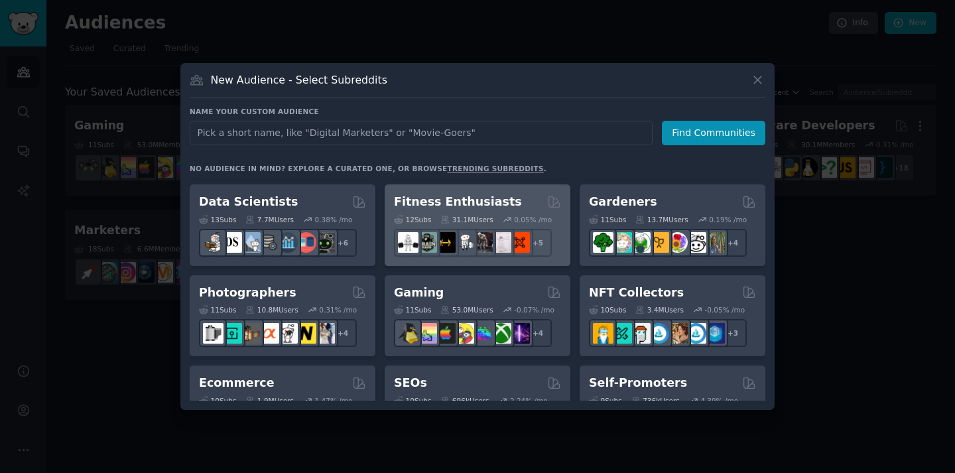
click at [516, 194] on div "Fitness Enthusiasts" at bounding box center [477, 202] width 167 height 17
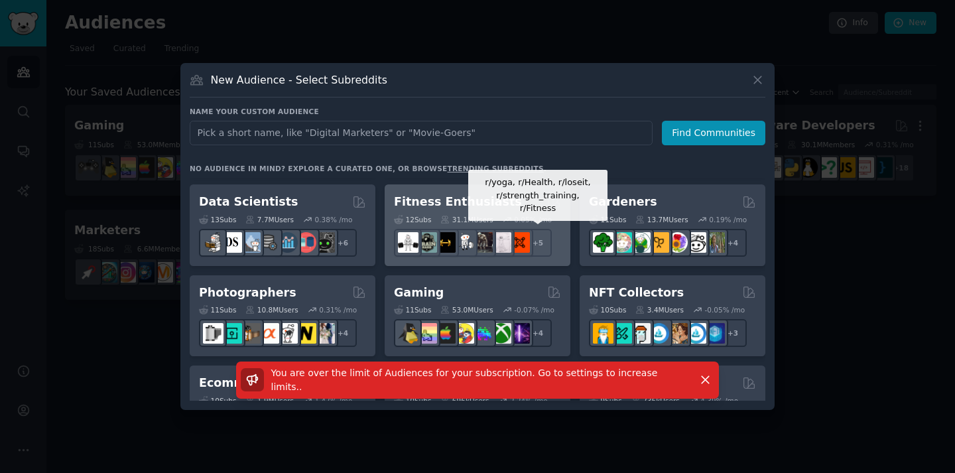
click at [541, 239] on div "+ 5" at bounding box center [538, 243] width 28 height 28
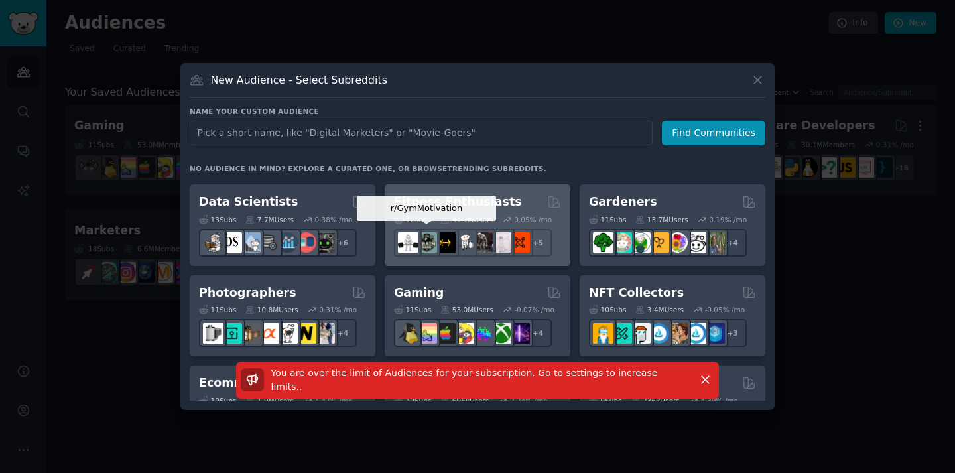
click at [425, 247] on img at bounding box center [427, 242] width 21 height 21
